Goal: Information Seeking & Learning: Learn about a topic

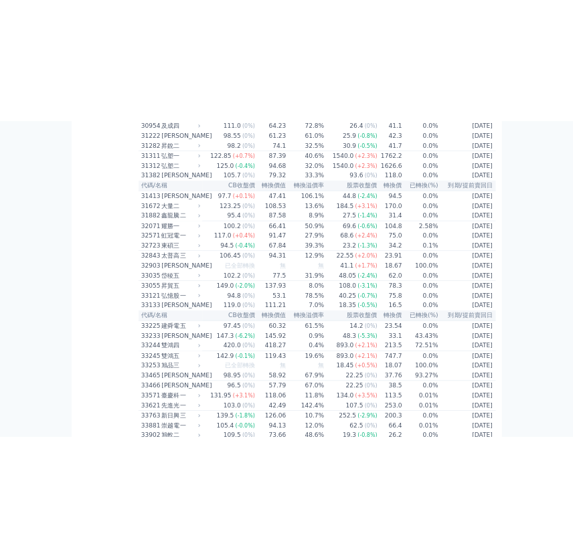
scroll to position [2075, 0]
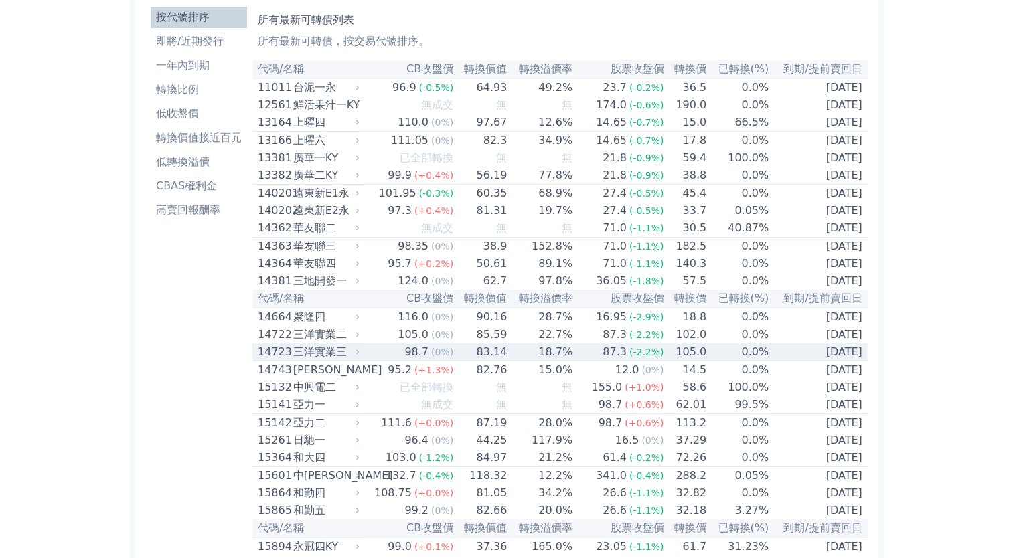
scroll to position [0, 0]
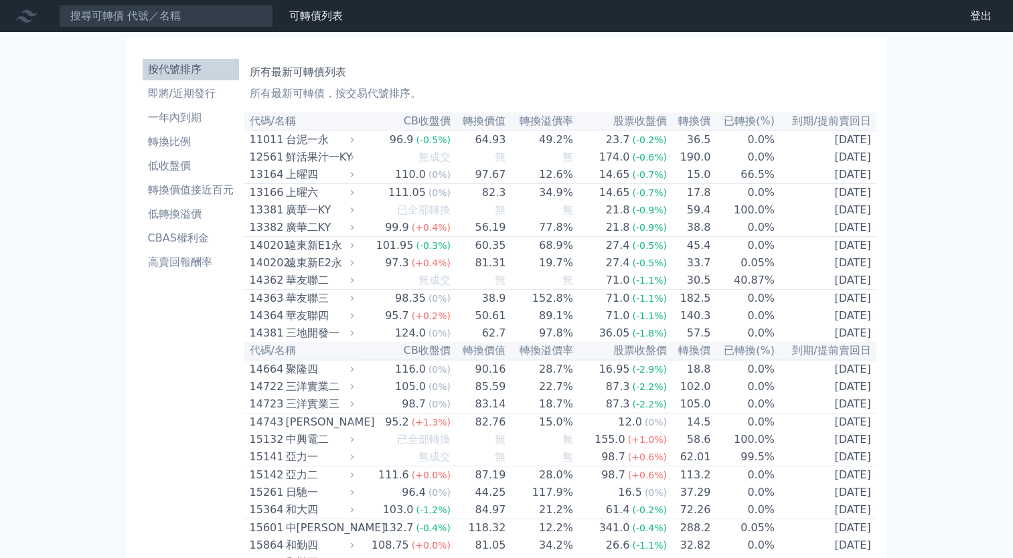
drag, startPoint x: 961, startPoint y: 0, endPoint x: 723, endPoint y: 76, distance: 249.6
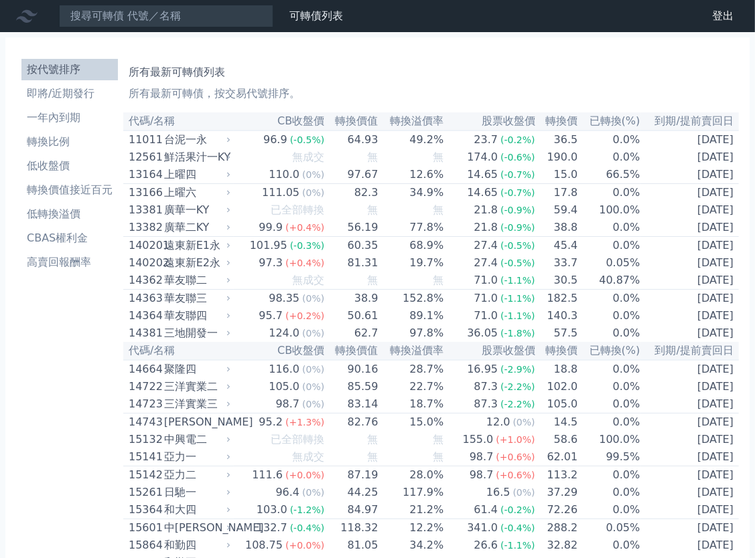
click at [553, 92] on p "所有最新可轉債，按交易代號排序。" at bounding box center [431, 94] width 605 height 16
click at [71, 74] on li "按代號排序" at bounding box center [69, 70] width 96 height 16
click at [321, 20] on link "可轉債列表" at bounding box center [316, 15] width 54 height 13
click at [324, 10] on link "可轉債列表" at bounding box center [316, 15] width 54 height 13
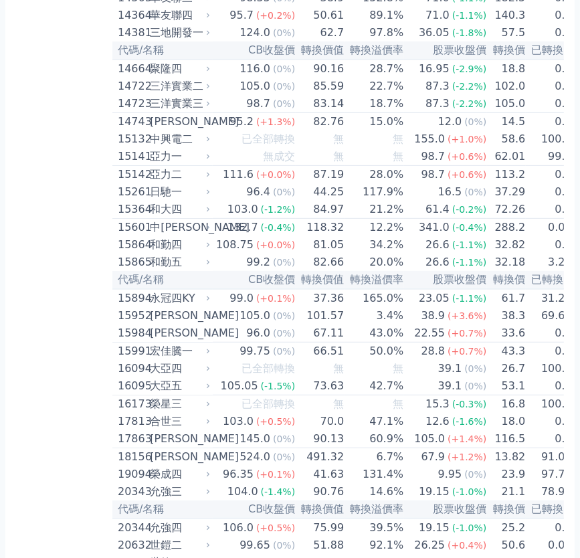
scroll to position [369, 0]
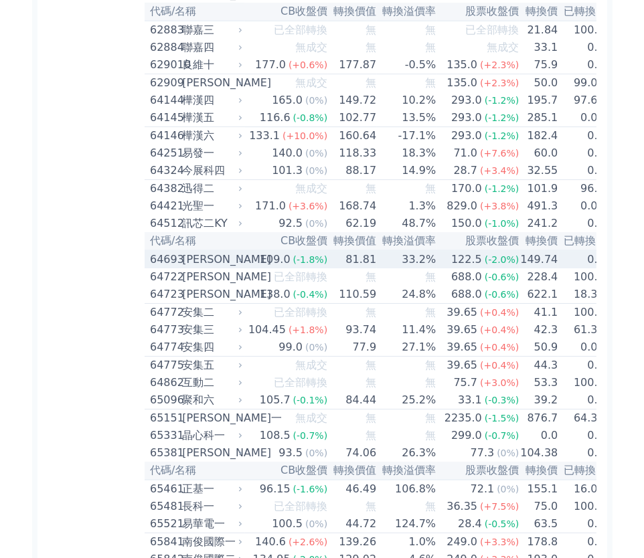
scroll to position [5390, 0]
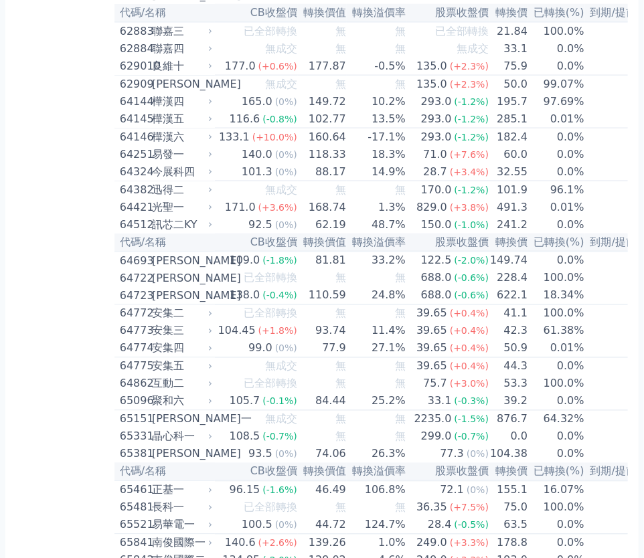
drag, startPoint x: 643, startPoint y: 366, endPoint x: 665, endPoint y: 118, distance: 248.8
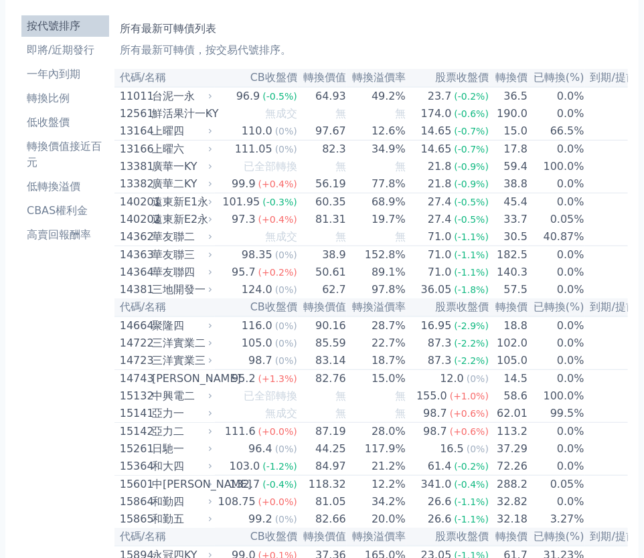
scroll to position [0, 0]
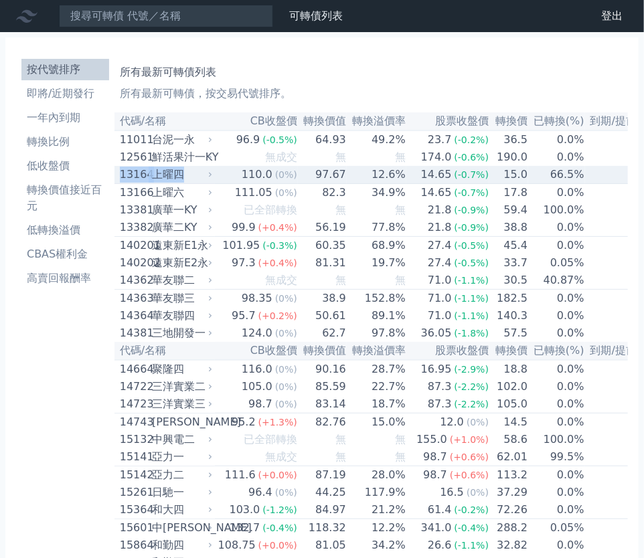
drag, startPoint x: 123, startPoint y: 176, endPoint x: 185, endPoint y: 178, distance: 62.3
click at [185, 178] on div "13164 上曜四" at bounding box center [163, 175] width 86 height 16
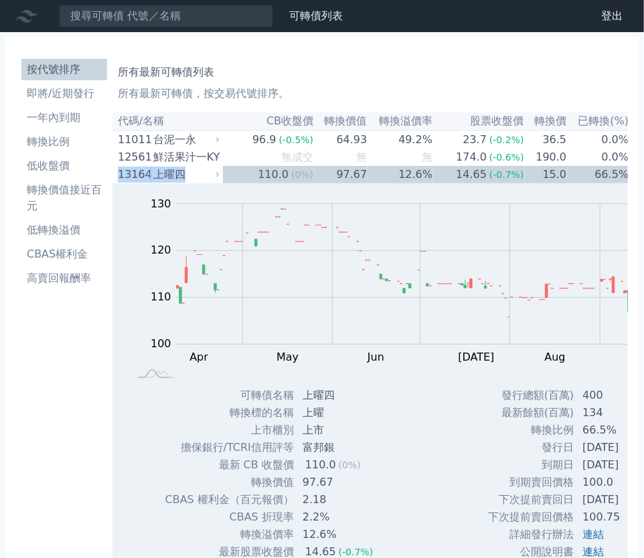
copy div "13164 上曜四"
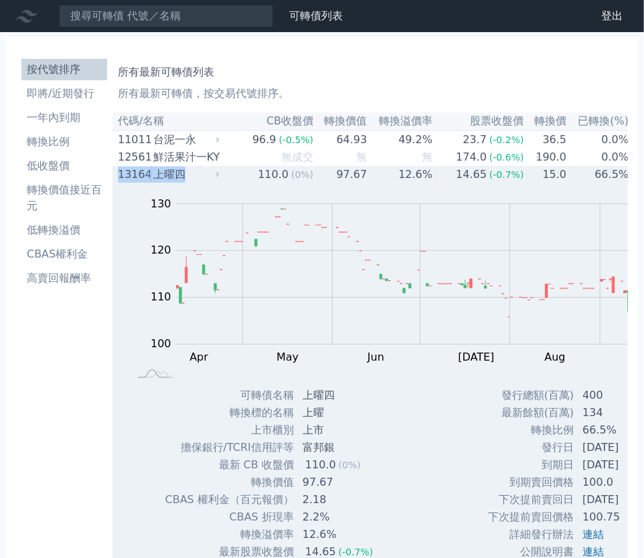
click at [156, 176] on div "上曜四" at bounding box center [185, 175] width 64 height 16
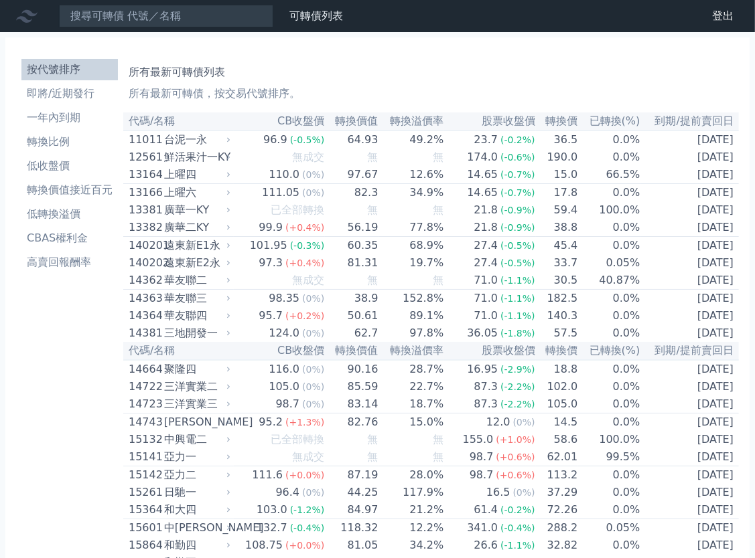
click at [265, 126] on th "CB收盤價" at bounding box center [279, 121] width 91 height 18
click at [244, 125] on th "CB收盤價" at bounding box center [279, 121] width 91 height 18
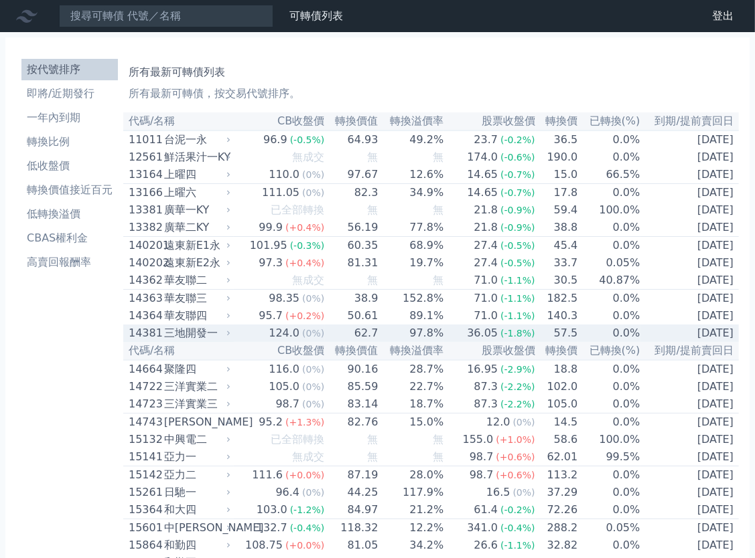
click at [658, 342] on td "[DATE]" at bounding box center [689, 333] width 98 height 17
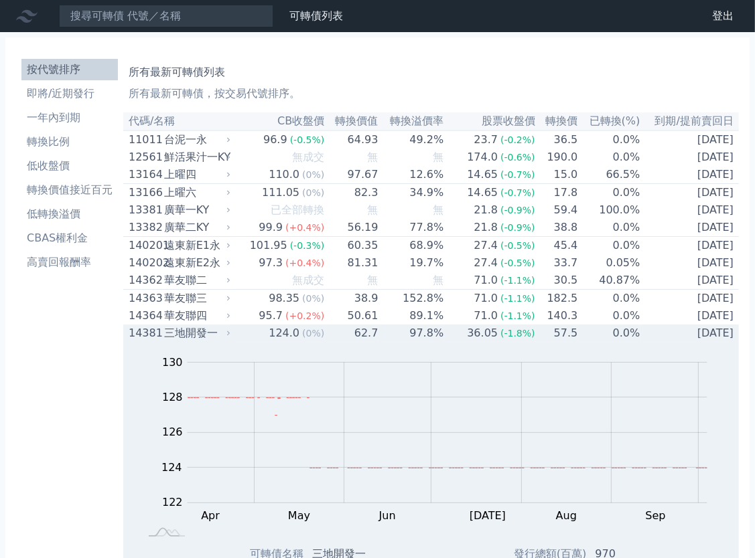
click at [658, 342] on td "[DATE]" at bounding box center [689, 333] width 98 height 17
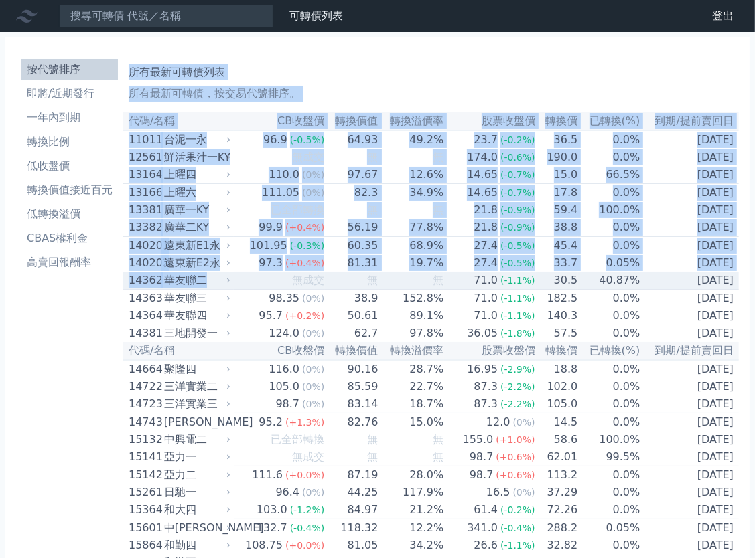
drag, startPoint x: 121, startPoint y: 299, endPoint x: 208, endPoint y: 297, distance: 86.4
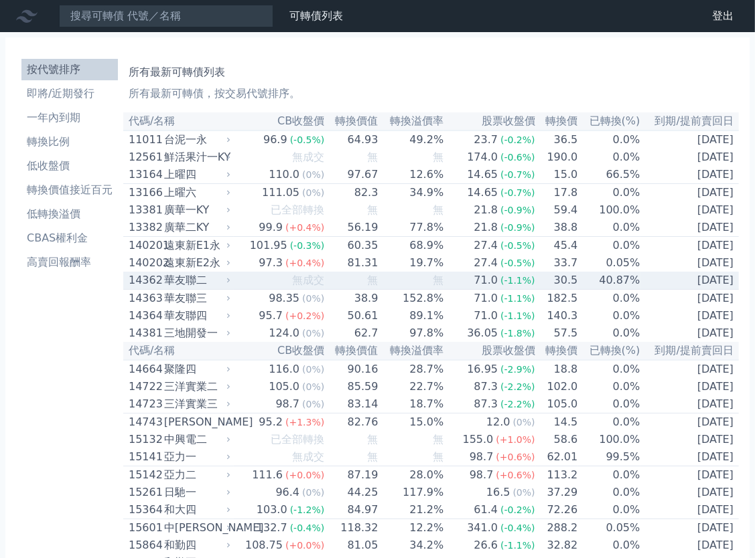
drag, startPoint x: 208, startPoint y: 297, endPoint x: 240, endPoint y: 297, distance: 32.8
click at [240, 290] on td "無成交" at bounding box center [279, 281] width 91 height 18
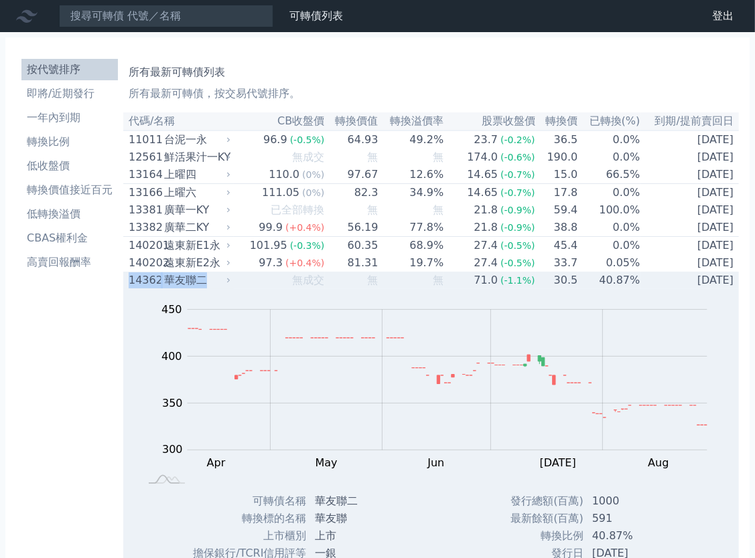
drag, startPoint x: 206, startPoint y: 295, endPoint x: 129, endPoint y: 293, distance: 77.7
click at [127, 289] on td "14362 華友聯二" at bounding box center [178, 280] width 110 height 17
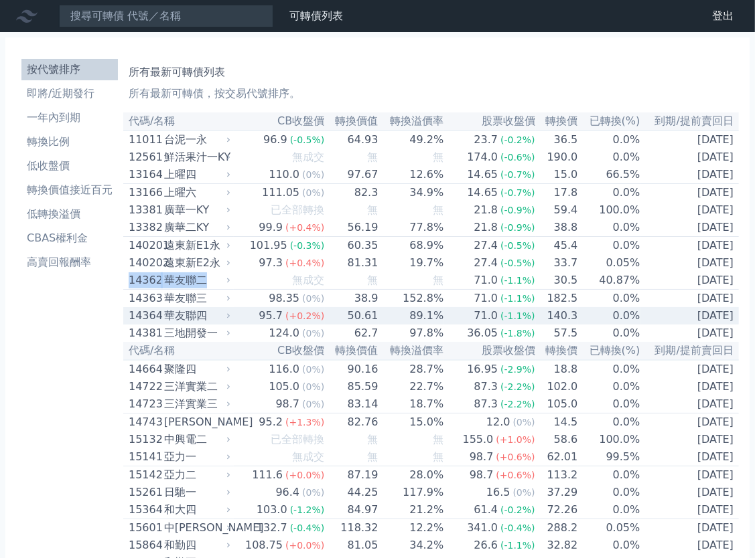
copy div "14362 華友聯二"
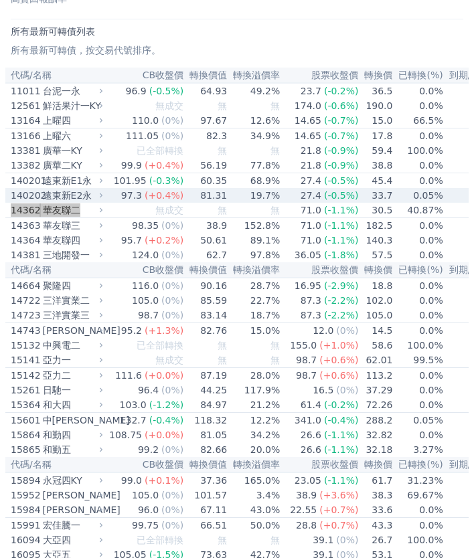
scroll to position [268, 0]
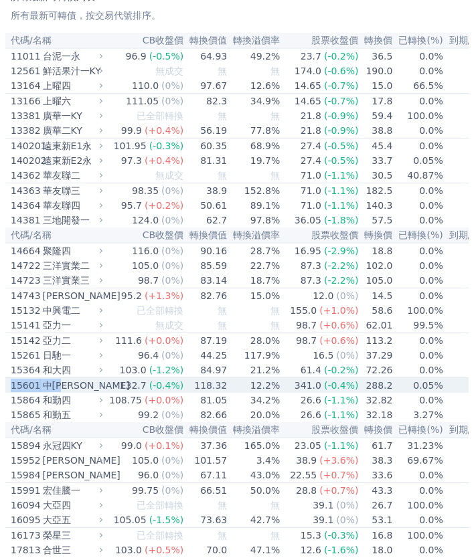
drag, startPoint x: 8, startPoint y: 422, endPoint x: 88, endPoint y: 427, distance: 79.9
click at [69, 394] on td "15601 中[PERSON_NAME]" at bounding box center [55, 385] width 100 height 15
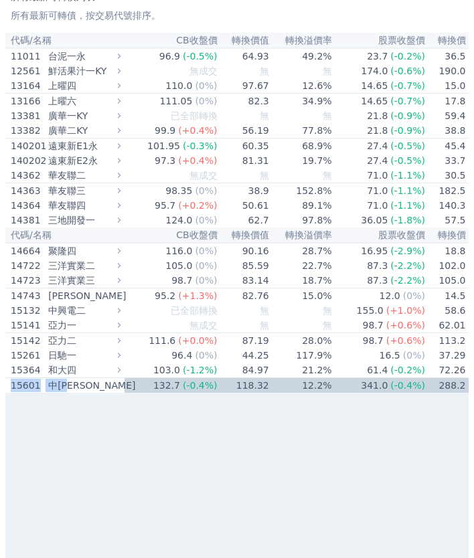
copy div "15601 中[PERSON_NAME]"
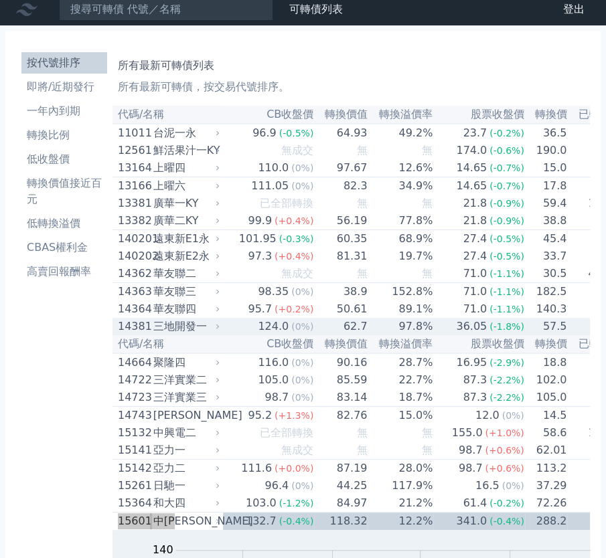
scroll to position [0, 0]
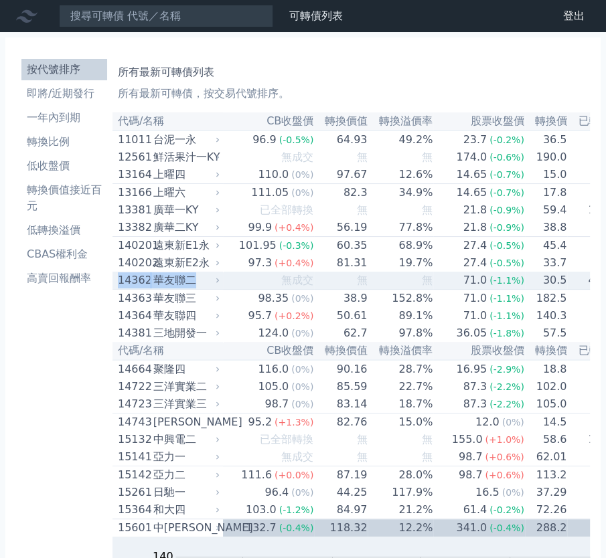
drag, startPoint x: 202, startPoint y: 293, endPoint x: 112, endPoint y: 289, distance: 89.8
click at [112, 289] on td "14362 華友聯二" at bounding box center [167, 281] width 110 height 18
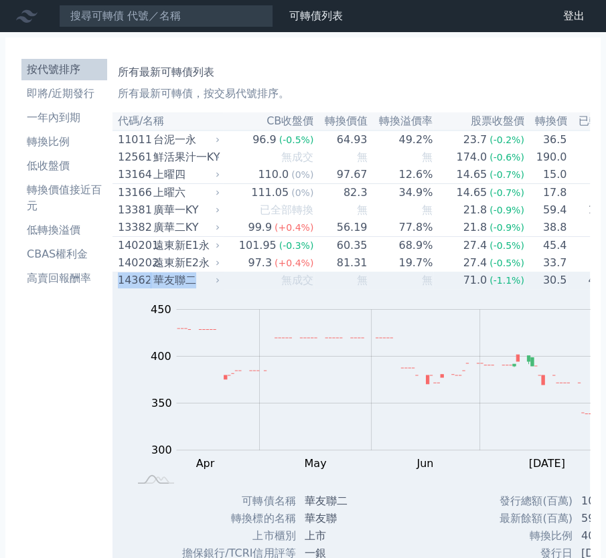
click at [178, 289] on div "華友聯二" at bounding box center [185, 280] width 64 height 16
